Goal: Check status: Check status

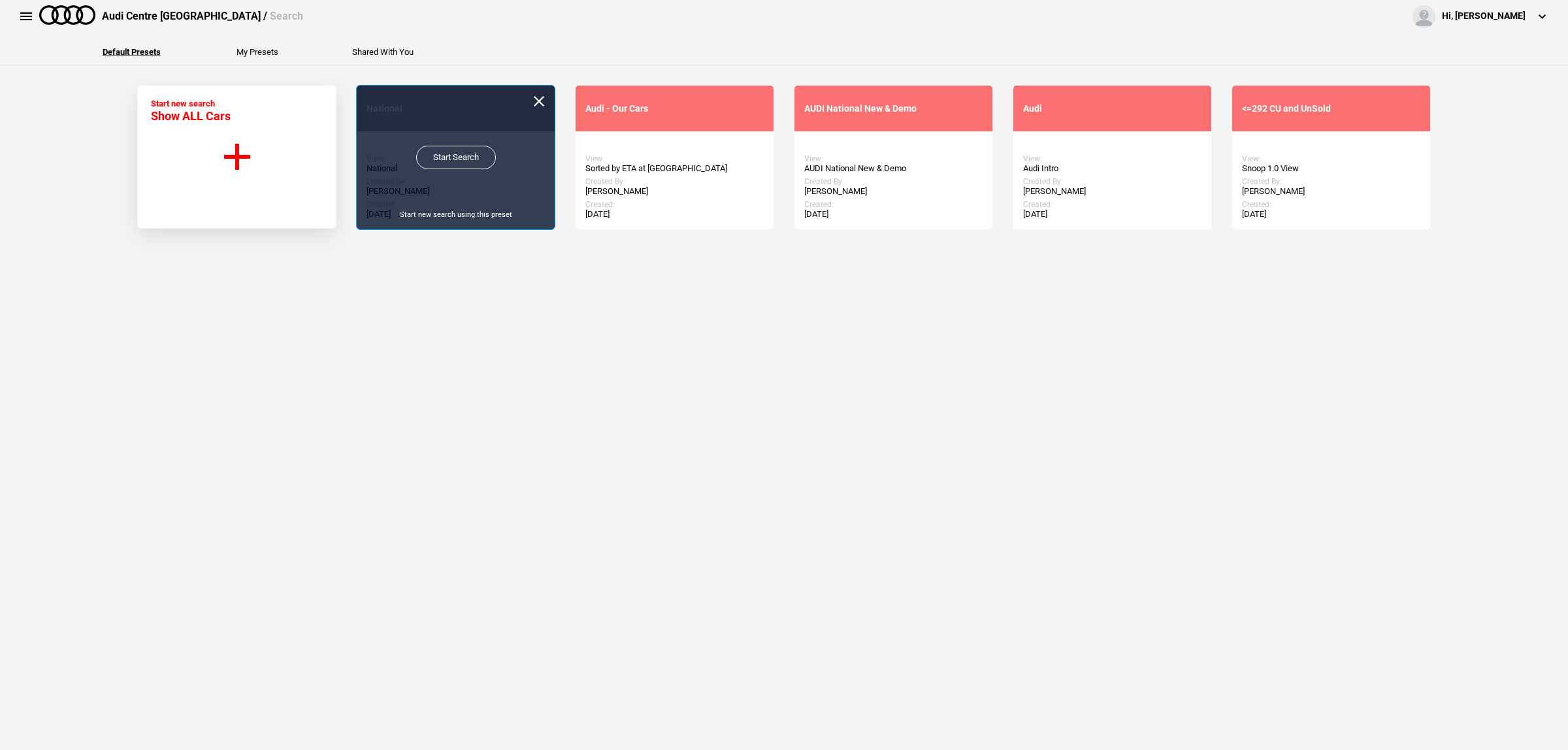
click at [456, 161] on link "Start Search" at bounding box center [455, 157] width 79 height 24
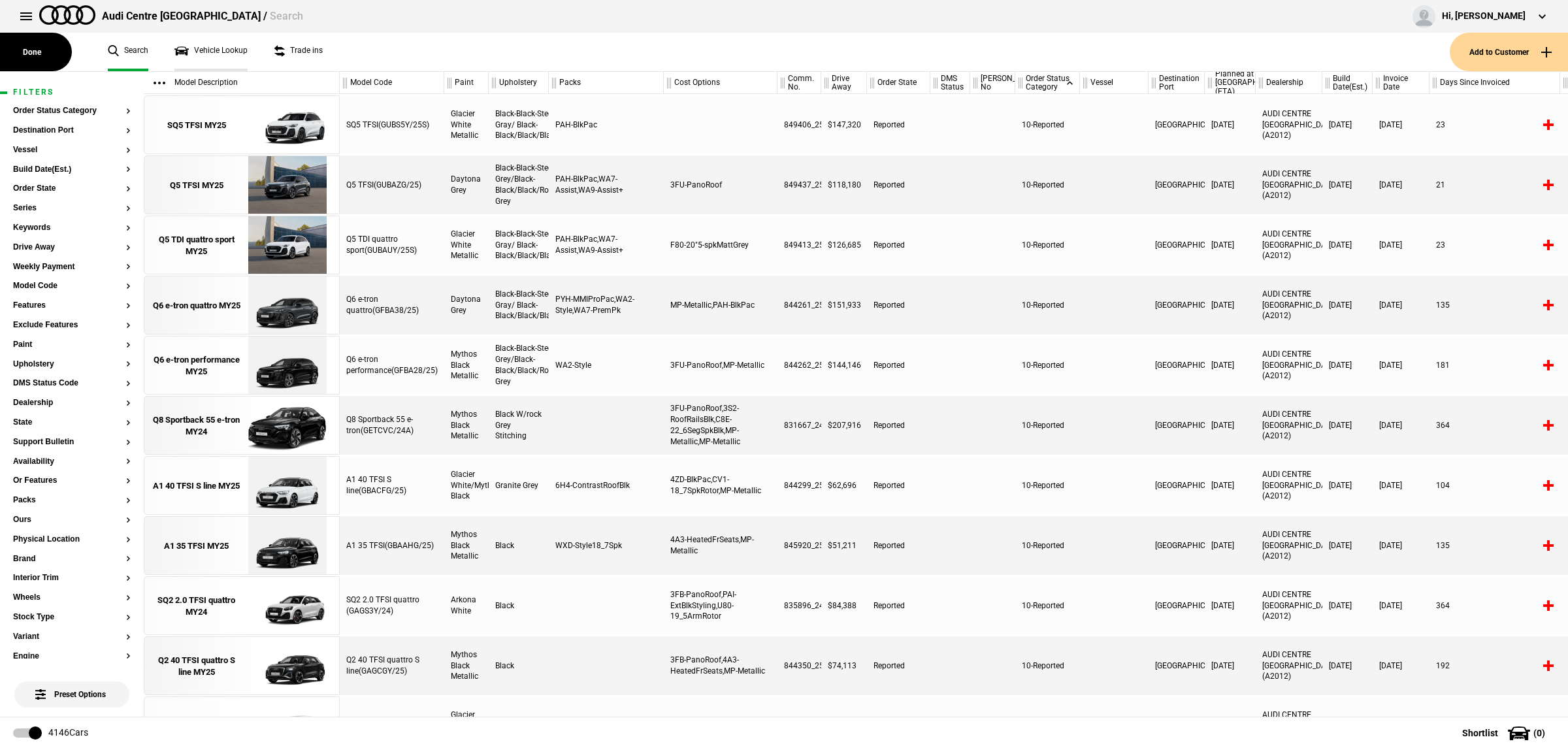
click at [228, 59] on link "Vehicle Lookup" at bounding box center [211, 52] width 73 height 39
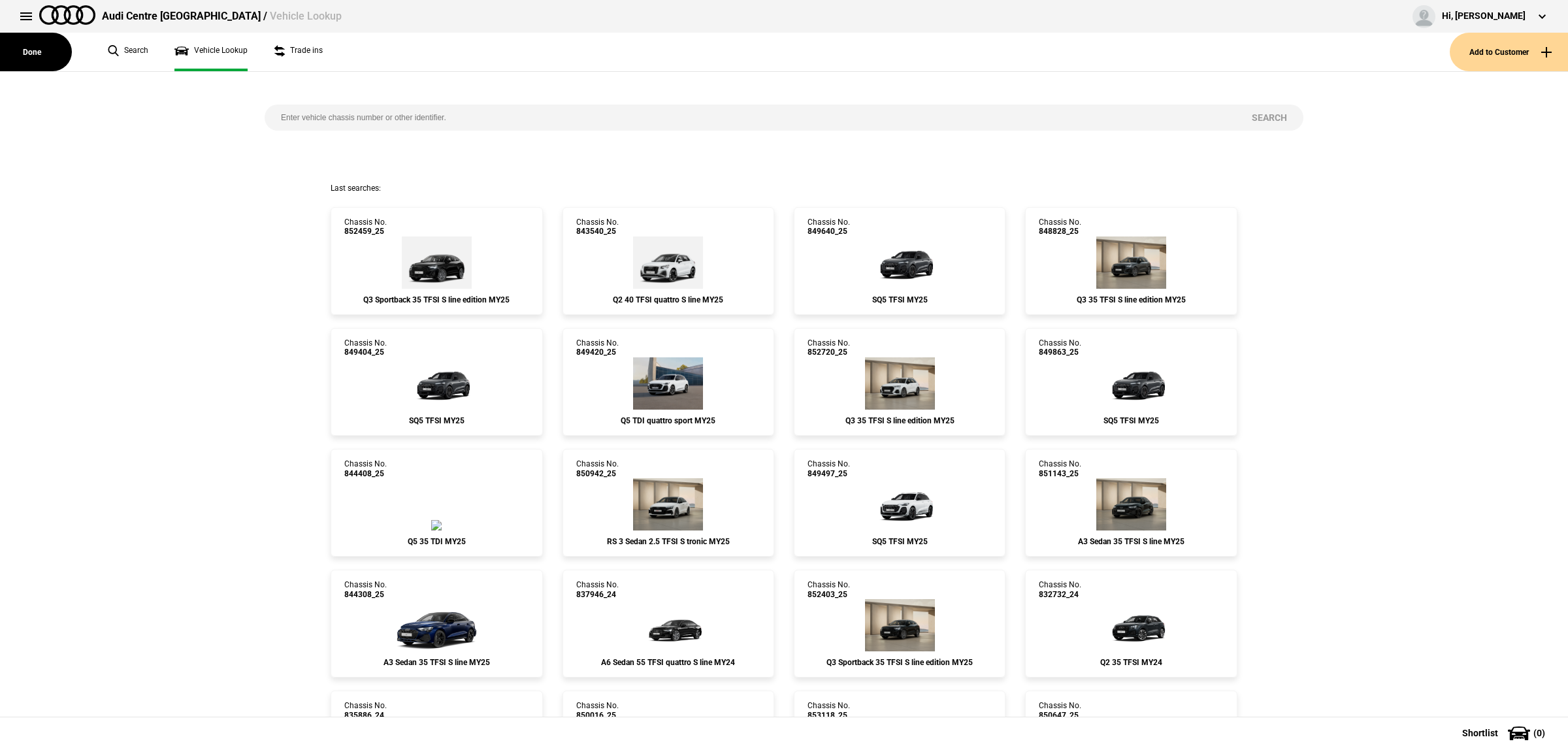
click at [298, 119] on input "search" at bounding box center [750, 118] width 971 height 26
paste input "853921"
type input "853921"
